Goal: Communication & Community: Participate in discussion

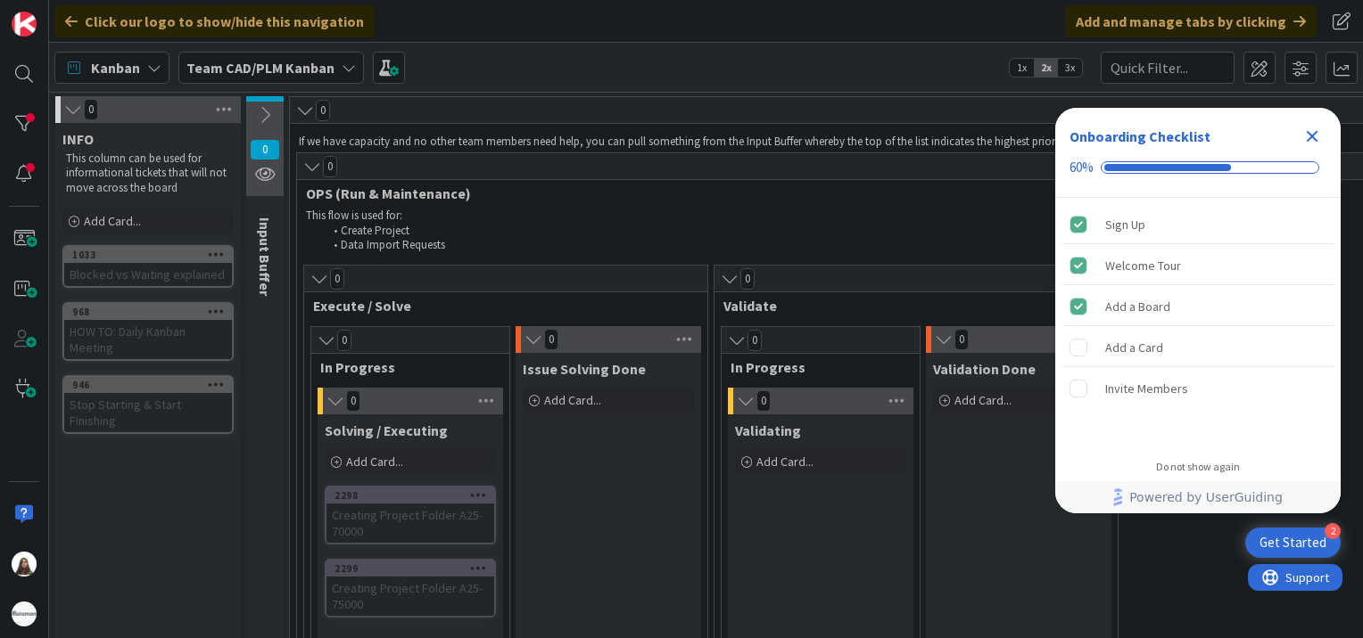
click at [1308, 130] on icon "Close Checklist" at bounding box center [1311, 136] width 21 height 21
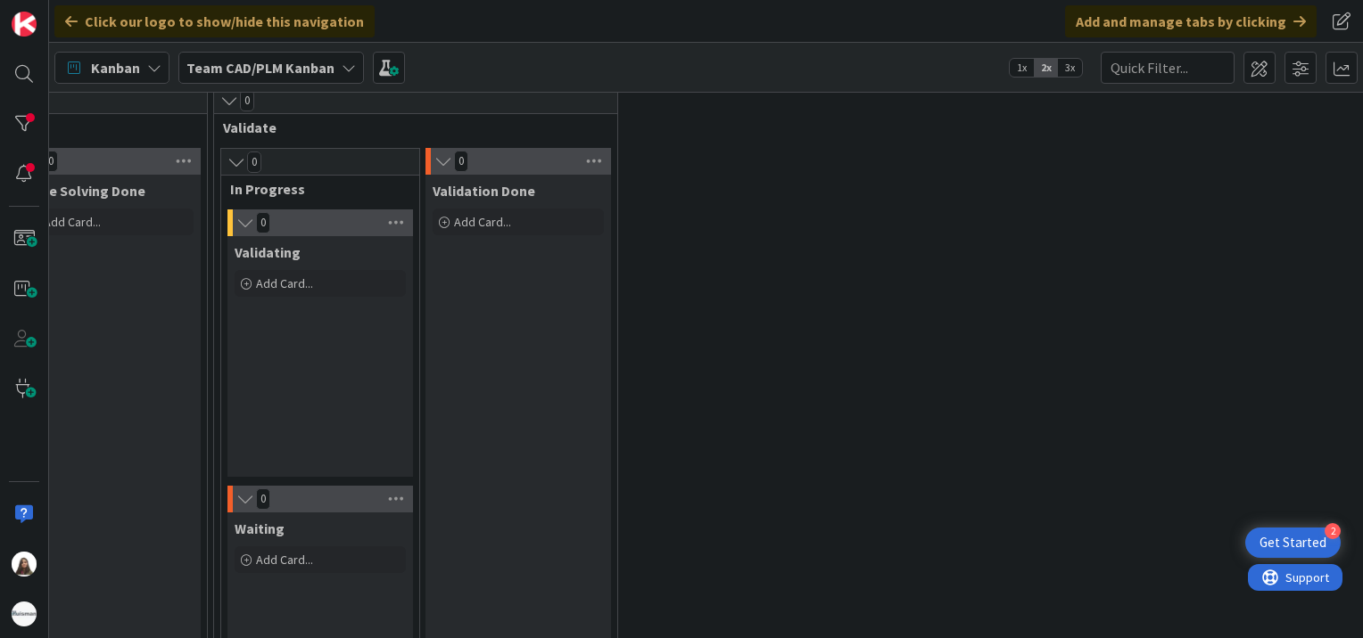
scroll to position [178, 0]
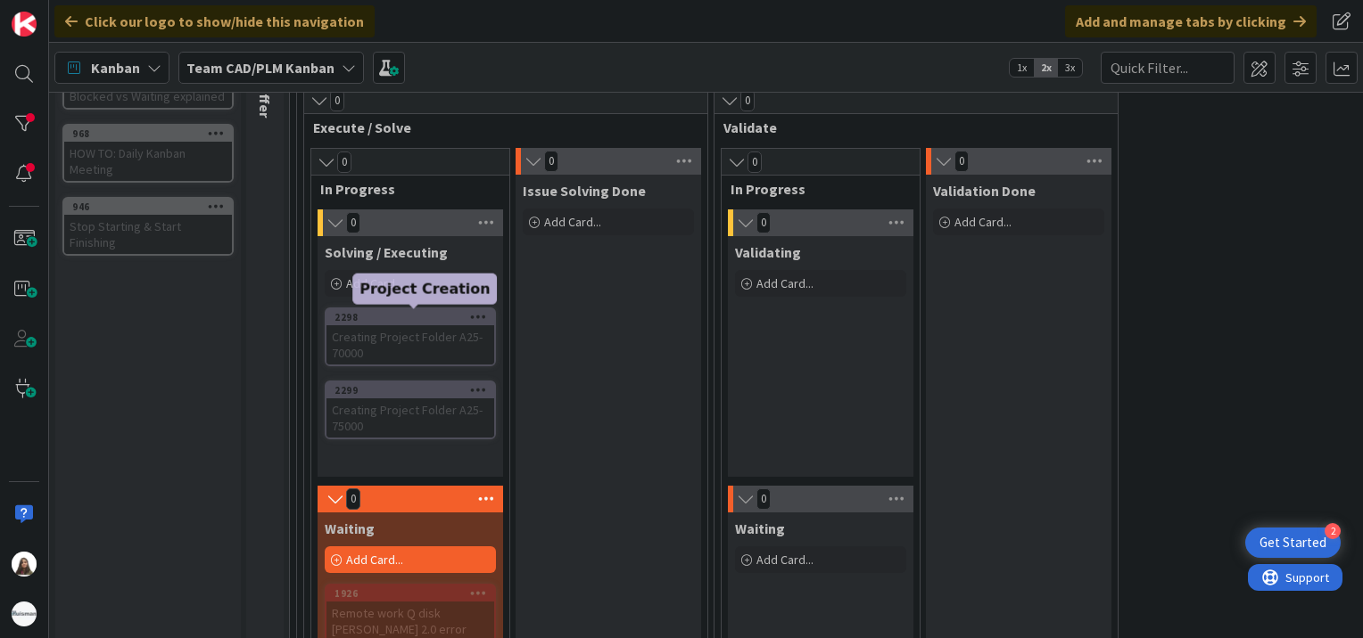
click at [389, 317] on div "2298" at bounding box center [414, 317] width 160 height 12
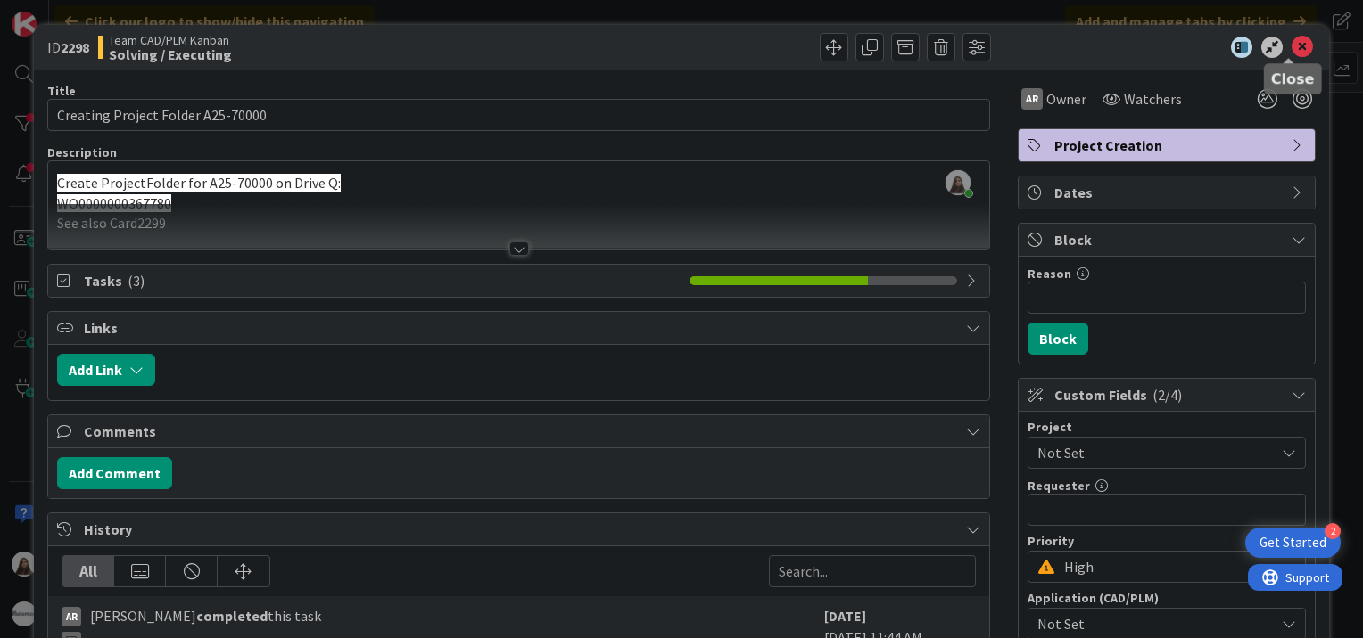
click at [1291, 43] on icon at bounding box center [1301, 47] width 21 height 21
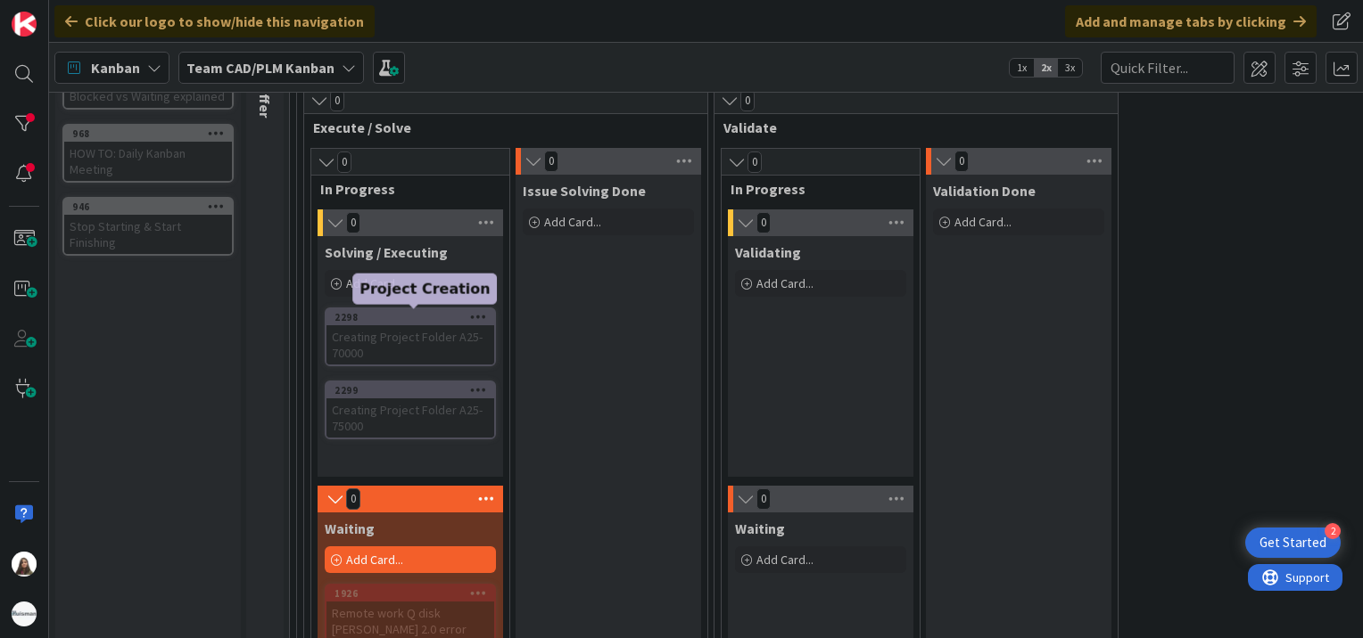
click at [419, 318] on div "2298" at bounding box center [414, 317] width 160 height 12
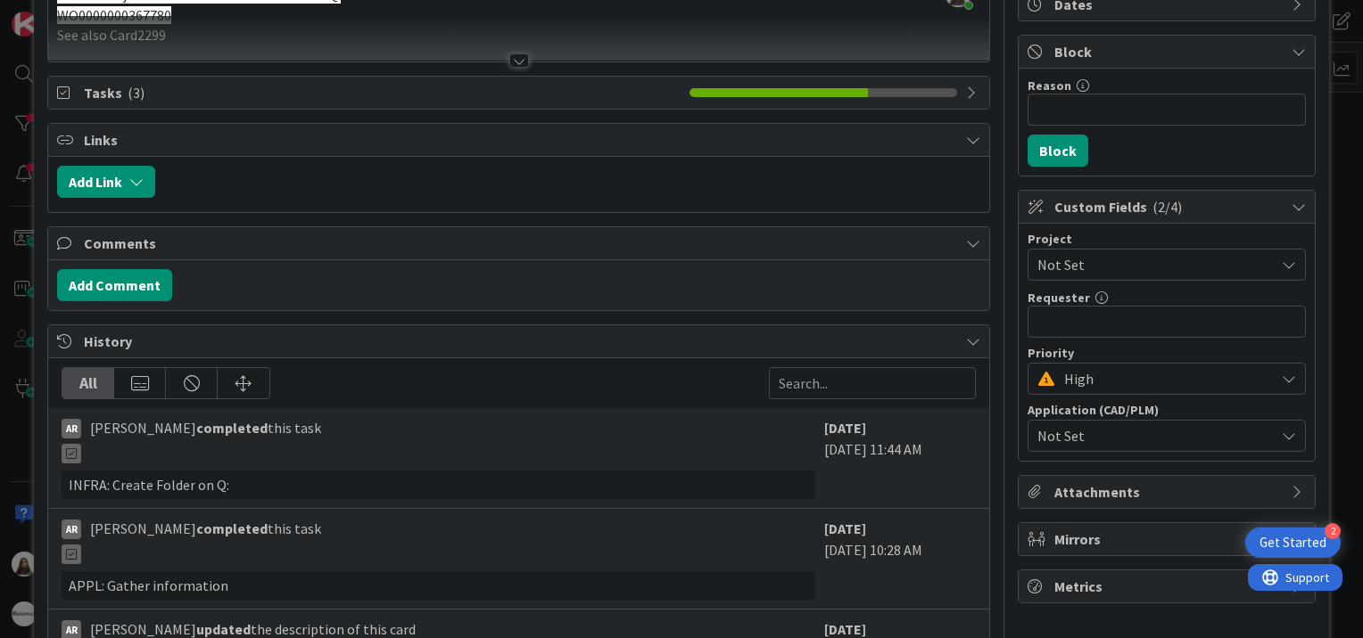
scroll to position [100, 0]
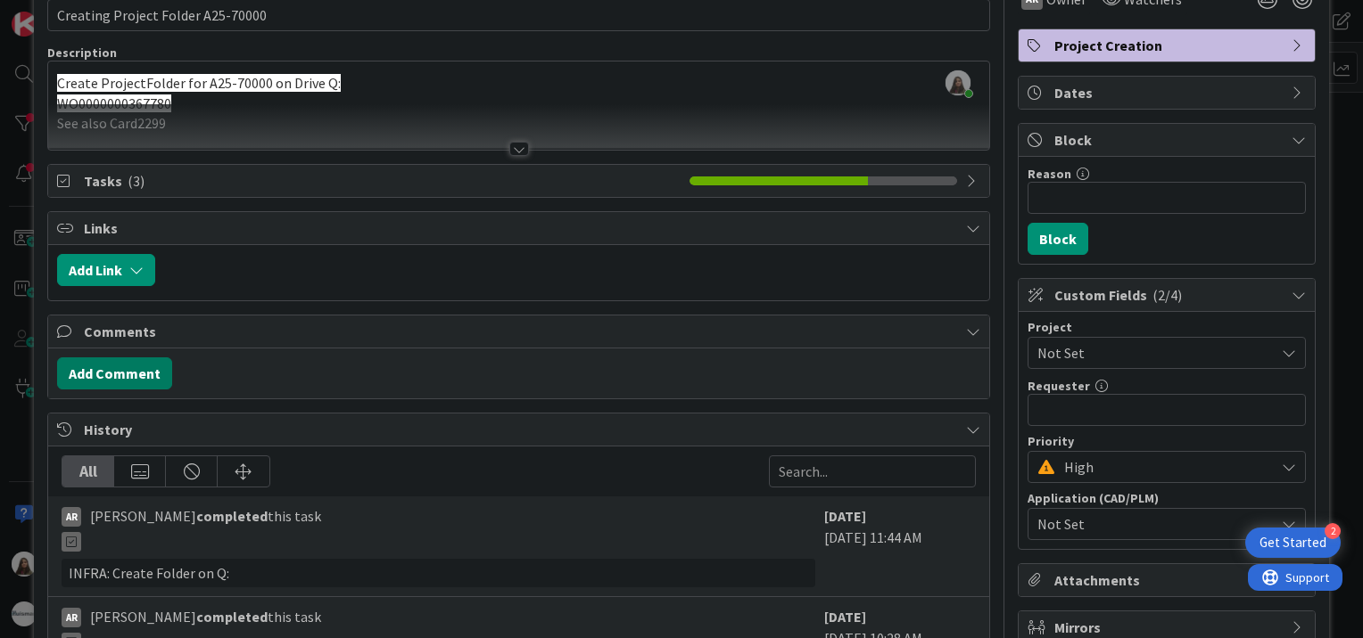
click at [135, 375] on button "Add Comment" at bounding box center [114, 374] width 115 height 32
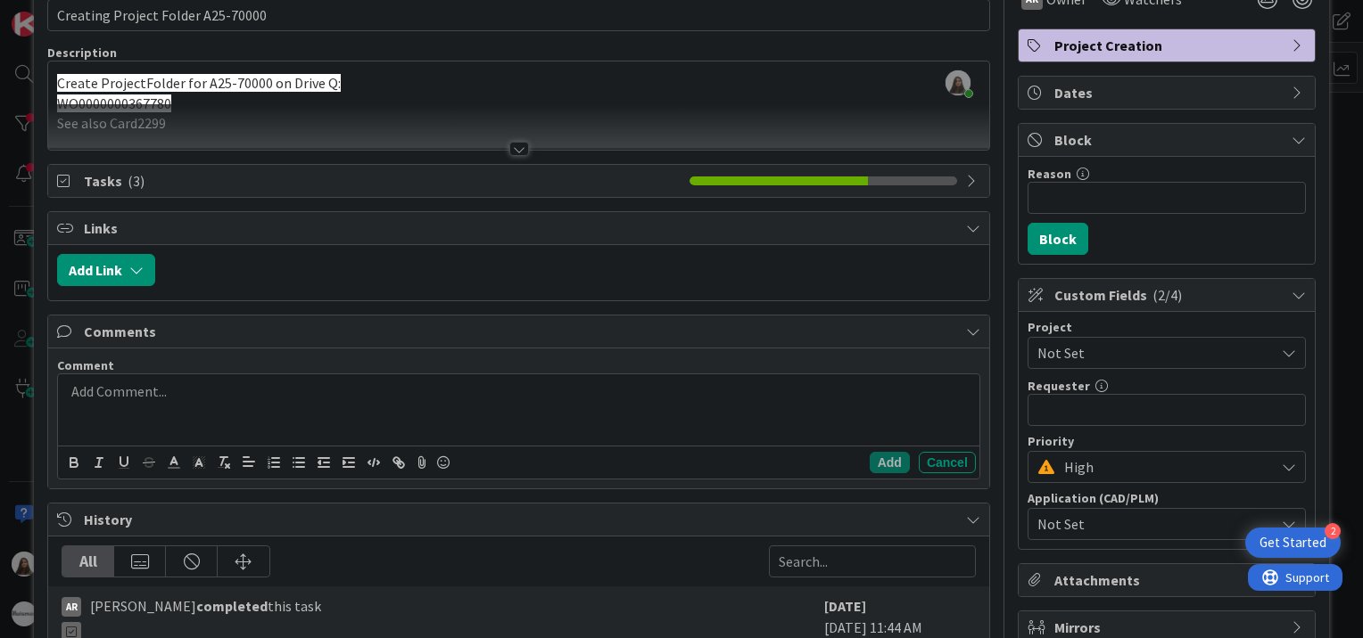
click at [138, 395] on p at bounding box center [518, 392] width 907 height 21
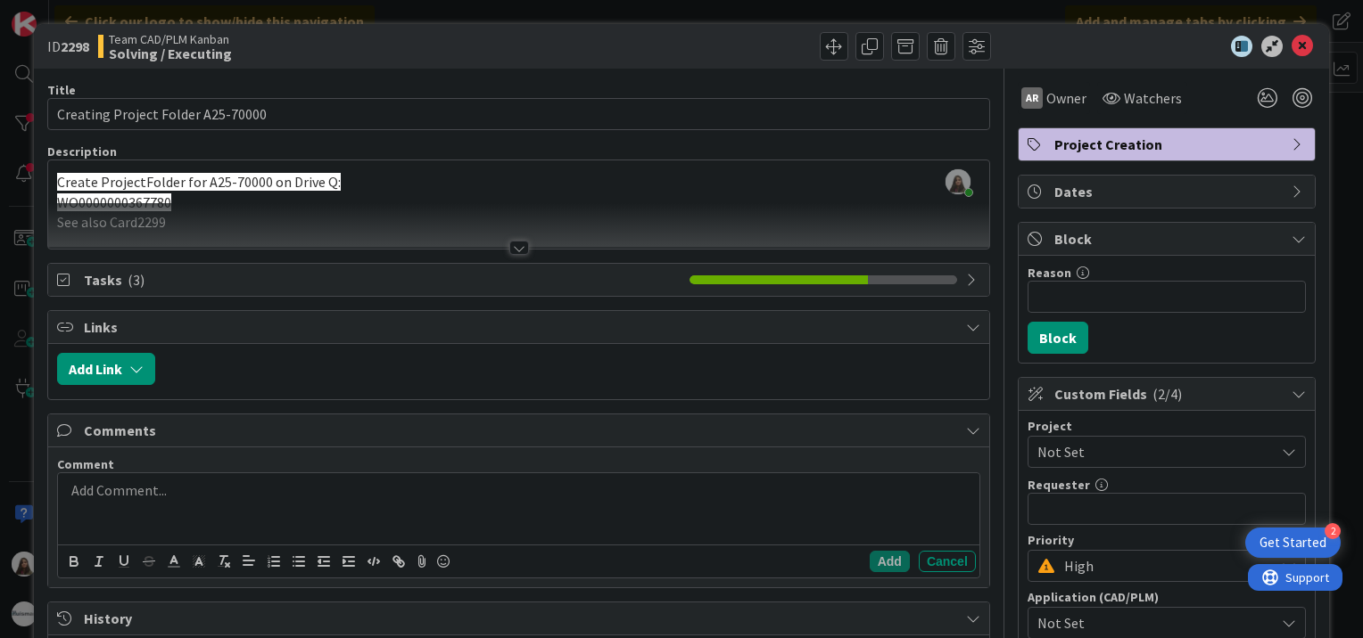
scroll to position [0, 0]
click at [1291, 48] on icon at bounding box center [1301, 47] width 21 height 21
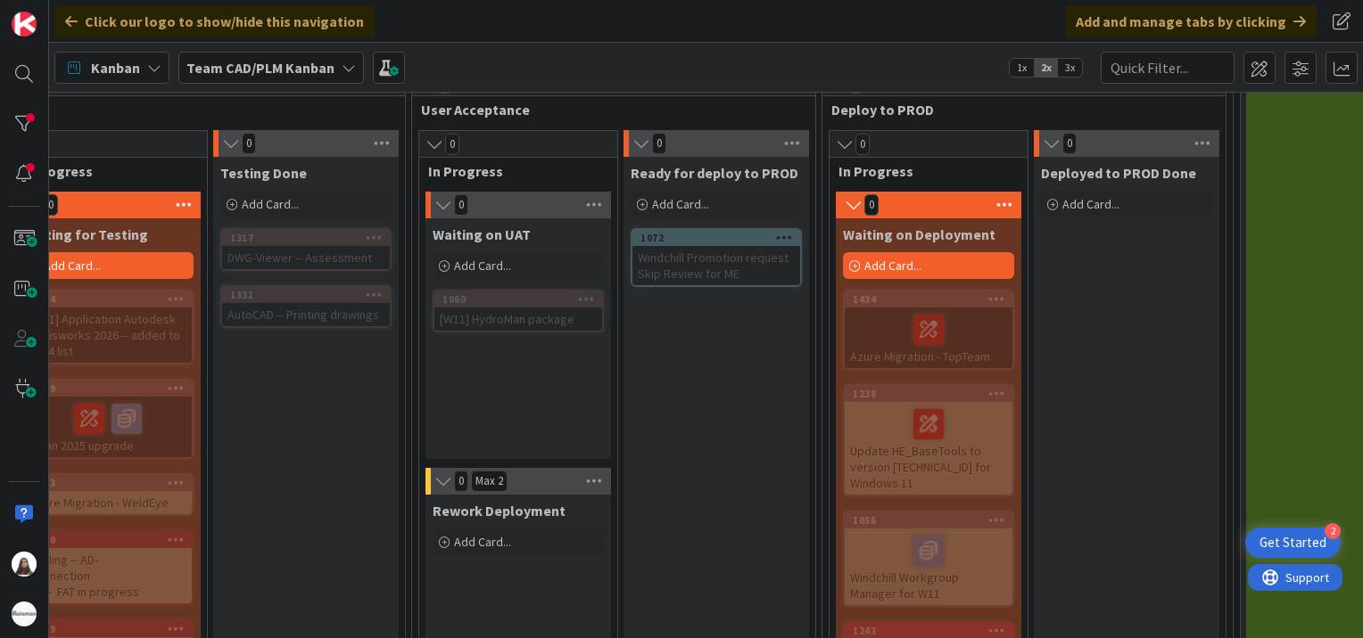
scroll to position [1001, 1533]
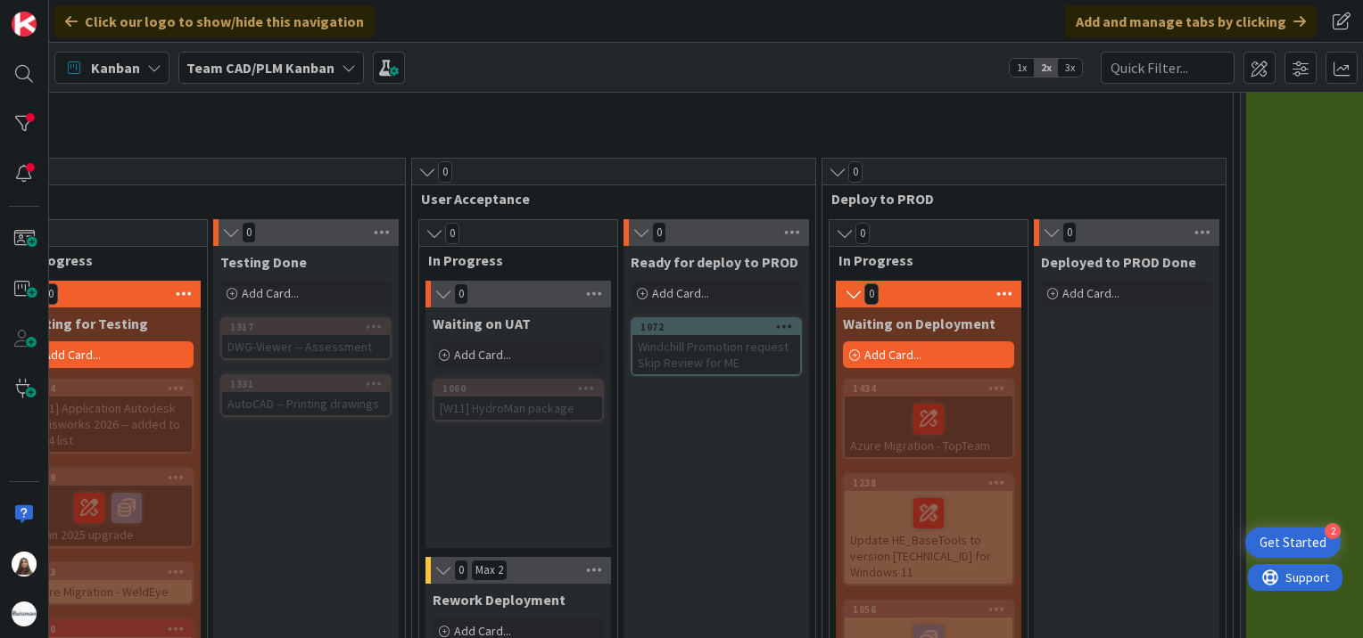
click at [632, 226] on icon at bounding box center [641, 233] width 20 height 18
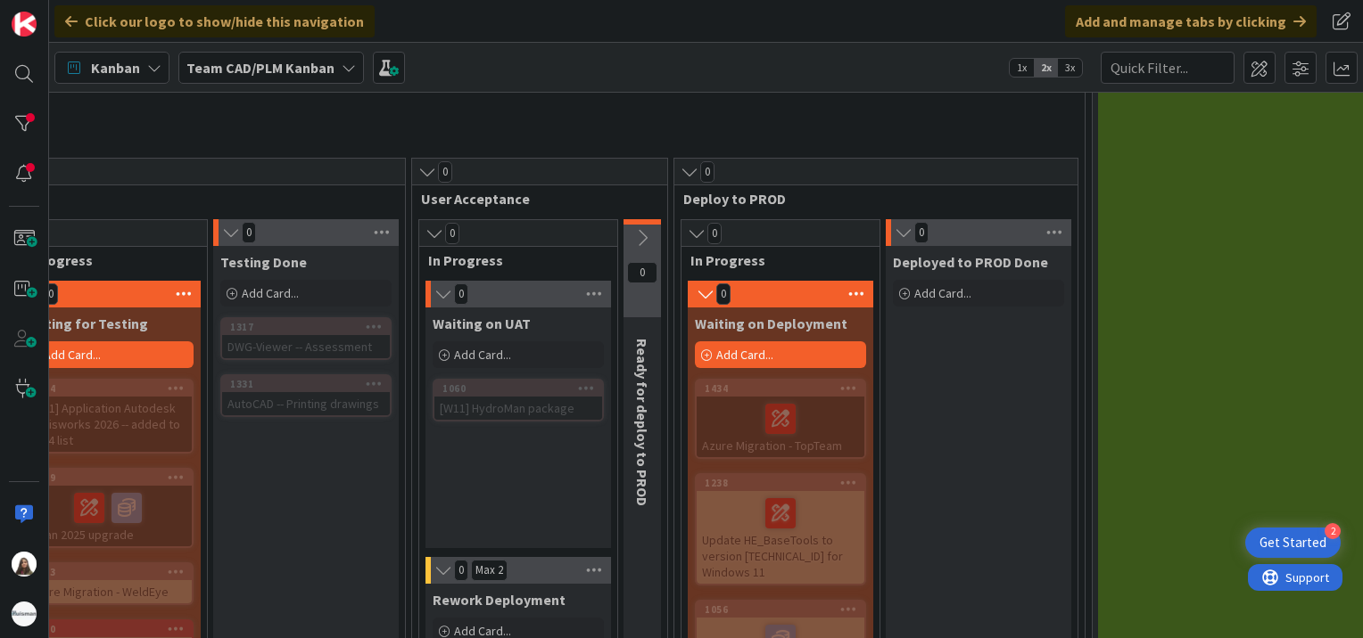
click at [632, 228] on icon at bounding box center [642, 238] width 20 height 20
